Goal: Information Seeking & Learning: Understand process/instructions

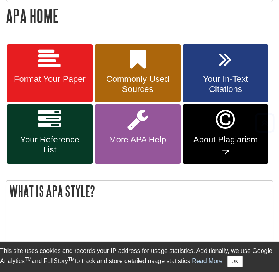
scroll to position [139, 0]
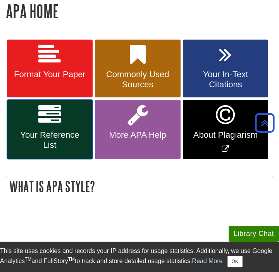
click at [65, 126] on link "Your Reference List" at bounding box center [50, 129] width 86 height 59
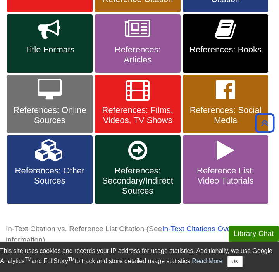
scroll to position [215, 0]
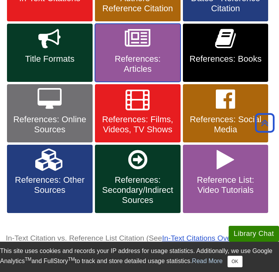
click at [152, 50] on link "References: Articles" at bounding box center [138, 53] width 86 height 58
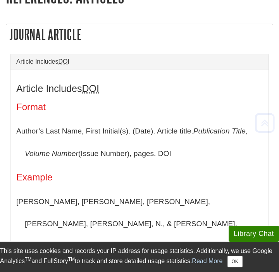
scroll to position [152, 0]
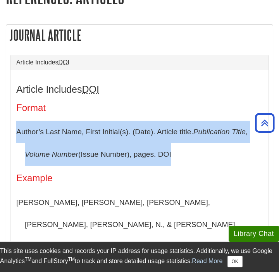
drag, startPoint x: 173, startPoint y: 159, endPoint x: 15, endPoint y: 132, distance: 159.8
click at [15, 132] on div "Article Includes DOI Format Author’s Last Name, First Initial(s). (Date). Artic…" at bounding box center [139, 250] width 258 height 360
copy p "Author’s Last Name, First Initial(s). (Date). Article title. Publication Title,…"
click at [202, 153] on p "Author’s Last Name, First Initial(s). (Date). Article title. Publication Title,…" at bounding box center [139, 143] width 247 height 45
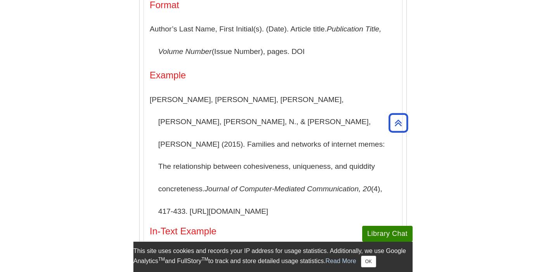
scroll to position [256, 0]
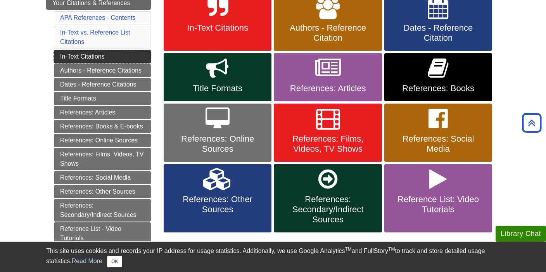
scroll to position [157, 0]
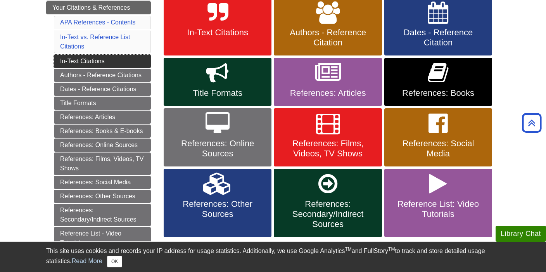
click at [116, 62] on link "In-Text Citations" at bounding box center [102, 61] width 97 height 13
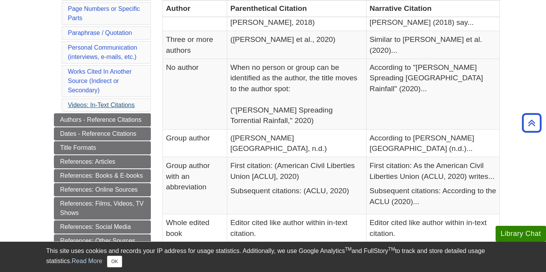
scroll to position [243, 0]
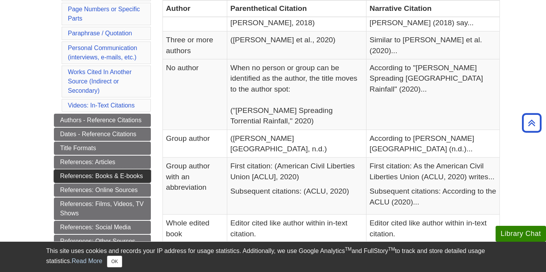
click at [127, 175] on link "References: Books & E-books" at bounding box center [102, 176] width 97 height 13
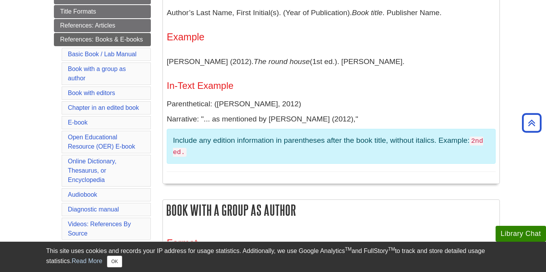
scroll to position [196, 0]
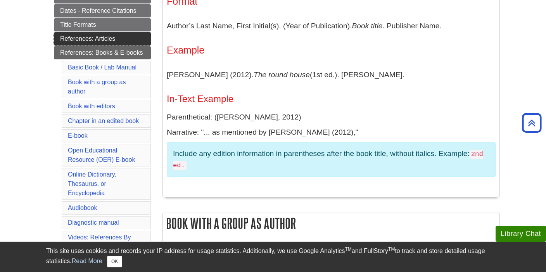
click at [114, 34] on link "References: Articles" at bounding box center [102, 38] width 97 height 13
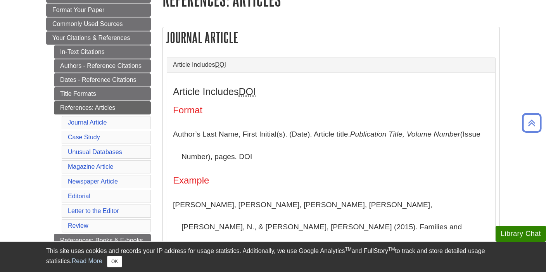
scroll to position [126, 0]
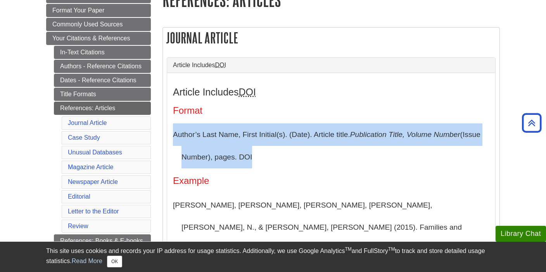
drag, startPoint x: 256, startPoint y: 155, endPoint x: 166, endPoint y: 129, distance: 93.3
click at [166, 129] on div "Article Includes DOI Article Includes DOI Format Author’s Last Name, First Init…" at bounding box center [331, 274] width 337 height 440
copy p "Author’s Last Name, First Initial(s). (Date). Article title. Publication Title,…"
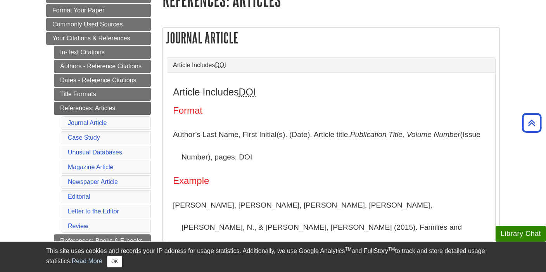
click at [258, 105] on div "Article Includes DOI Format Author’s Last Name, First Initial(s). (Date). Artic…" at bounding box center [331, 242] width 317 height 310
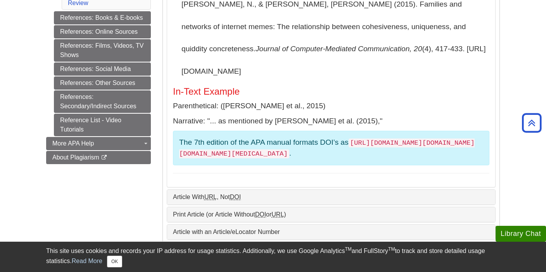
scroll to position [363, 0]
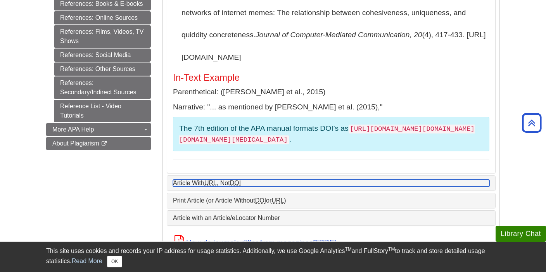
click at [343, 180] on link "Article With URL , Not DOI" at bounding box center [331, 183] width 317 height 7
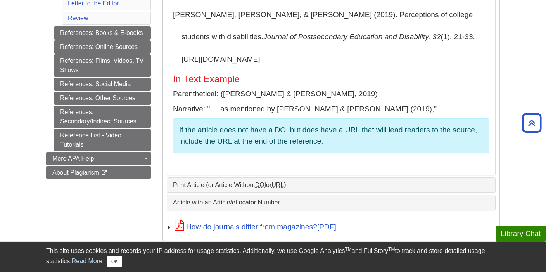
scroll to position [334, 0]
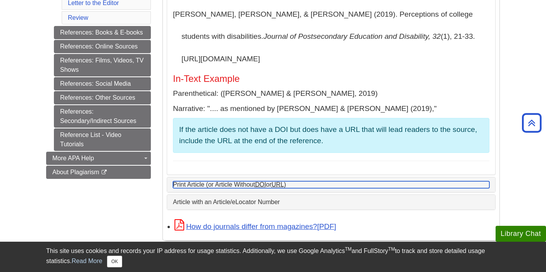
click at [325, 186] on link "Print Article (or Article Without DOI or URL )" at bounding box center [331, 184] width 317 height 7
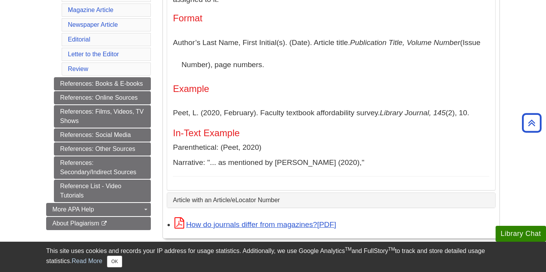
scroll to position [272, 0]
